Goal: Task Accomplishment & Management: Manage account settings

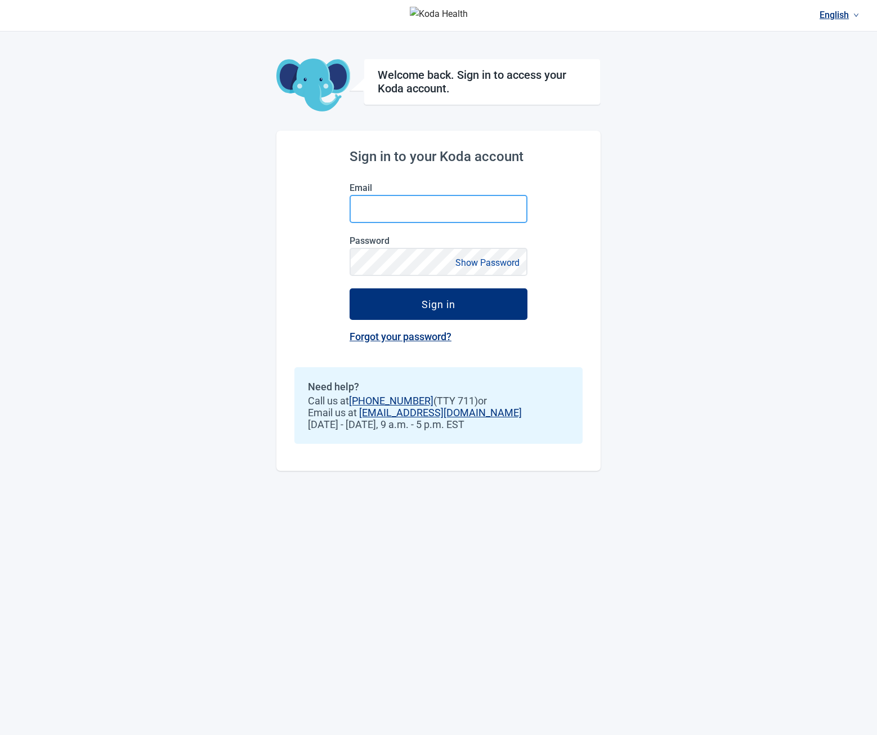
click at [435, 207] on input "Email" at bounding box center [439, 209] width 178 height 28
type input "**********"
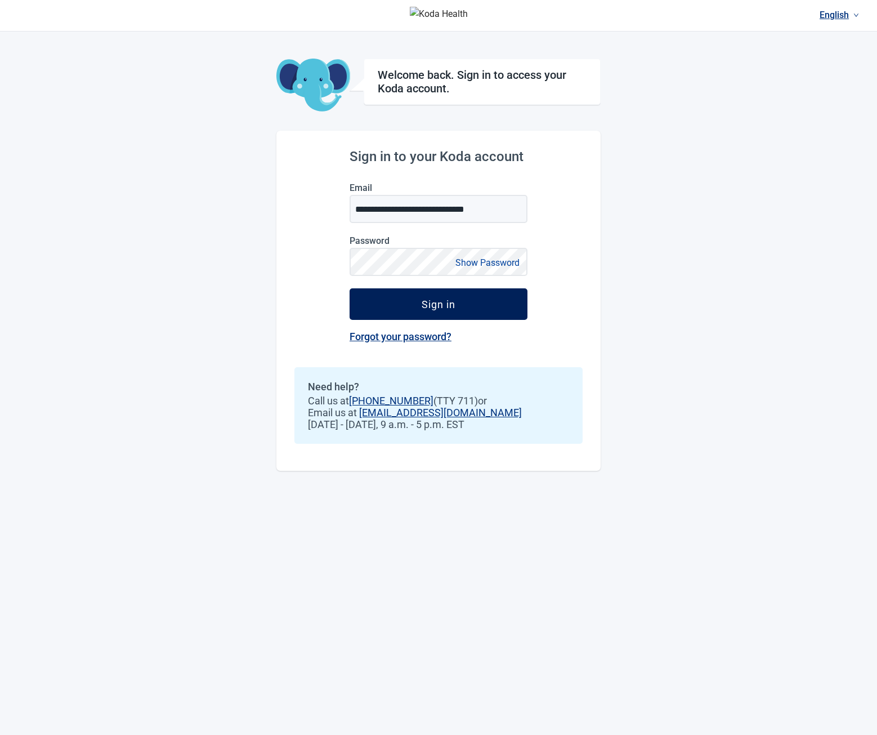
click at [394, 309] on button "Sign in" at bounding box center [439, 304] width 178 height 32
